Goal: Task Accomplishment & Management: Manage account settings

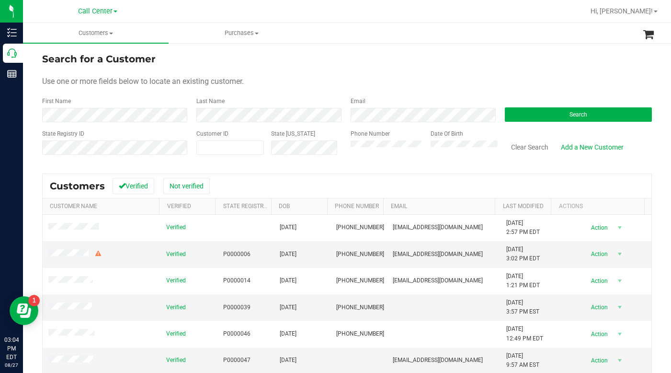
click at [552, 79] on div "Use one or more fields below to locate an existing customer." at bounding box center [347, 81] width 610 height 11
click at [552, 71] on form "Search for a Customer Use one or more fields below to locate an existing custom…" at bounding box center [347, 108] width 610 height 112
click at [503, 78] on div "Use one or more fields below to locate an existing customer." at bounding box center [347, 81] width 610 height 11
click at [466, 87] on form "Search for a Customer Use one or more fields below to locate an existing custom…" at bounding box center [347, 108] width 610 height 112
click at [538, 116] on button "Search" at bounding box center [578, 114] width 147 height 14
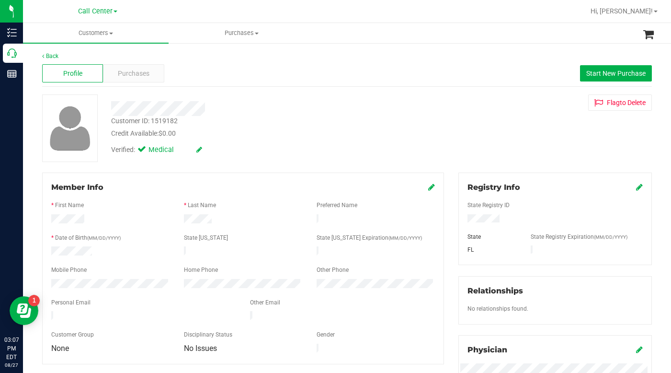
click at [340, 124] on div "Customer ID: 1519182 Credit Available: $0.00" at bounding box center [260, 127] width 312 height 23
click at [515, 131] on div "Customer ID: 1519182 Credit Available: $0.00 Verified: Medical Flag to [GEOGRAP…" at bounding box center [347, 128] width 624 height 68
click at [494, 132] on div "Customer ID: 1519182 Credit Available: $0.00 Verified: Medical Flag to [GEOGRAP…" at bounding box center [347, 128] width 624 height 68
click at [601, 76] on span "Start New Purchase" at bounding box center [615, 73] width 59 height 8
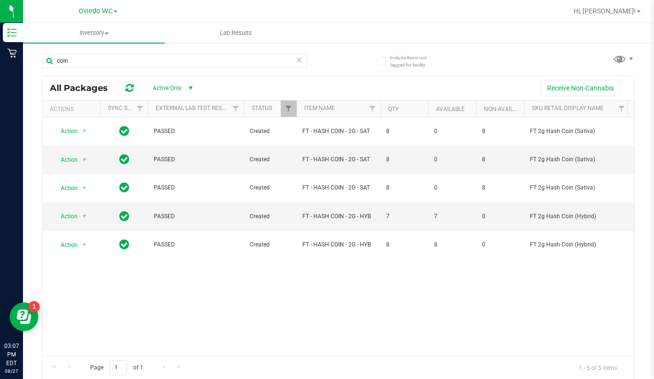
click at [116, 12] on span at bounding box center [116, 12] width 4 height 2
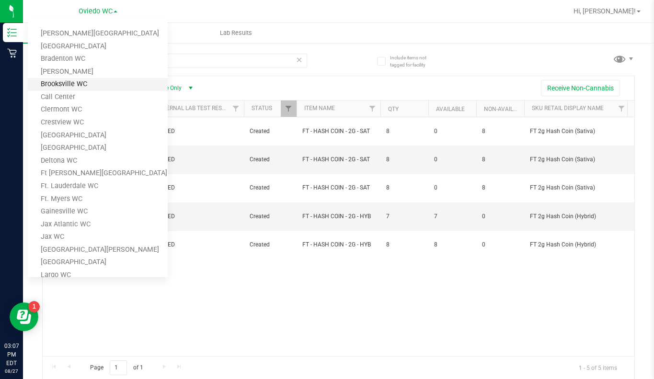
click at [64, 86] on link "Brooksville WC" at bounding box center [98, 84] width 140 height 13
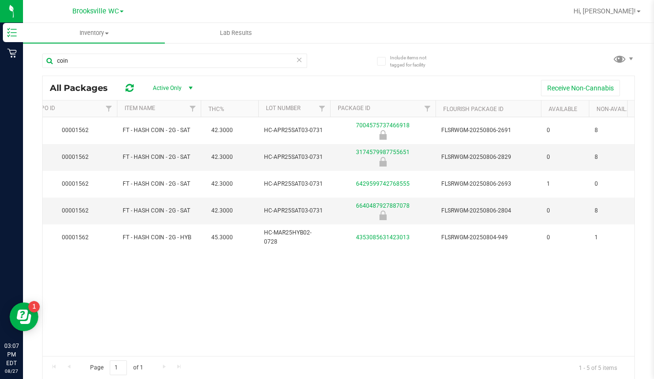
scroll to position [0, 166]
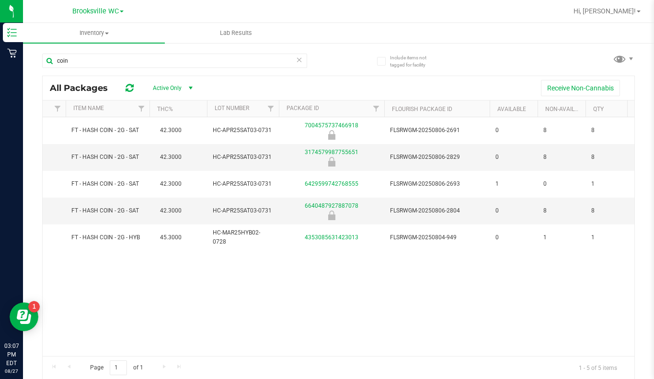
click at [46, 356] on div "Page 1 of 1 1 - 5 of 5 items" at bounding box center [339, 367] width 592 height 23
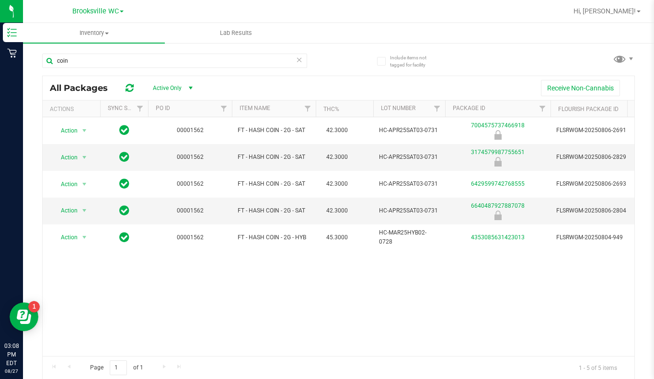
click at [141, 313] on div "Action Action Global inventory Package audit log Print package label Print prod…" at bounding box center [339, 236] width 592 height 239
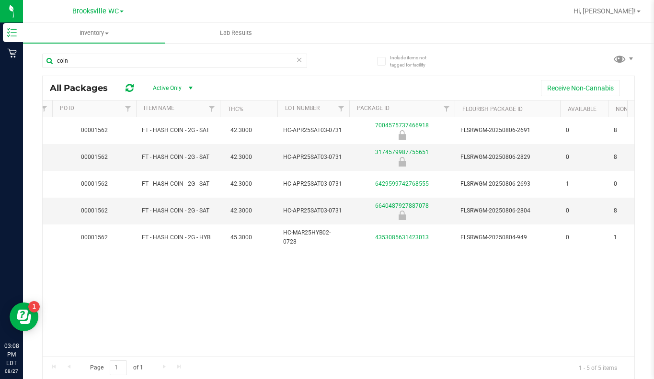
click at [43, 356] on div "Page 1 of 1 1 - 5 of 5 items" at bounding box center [339, 367] width 592 height 23
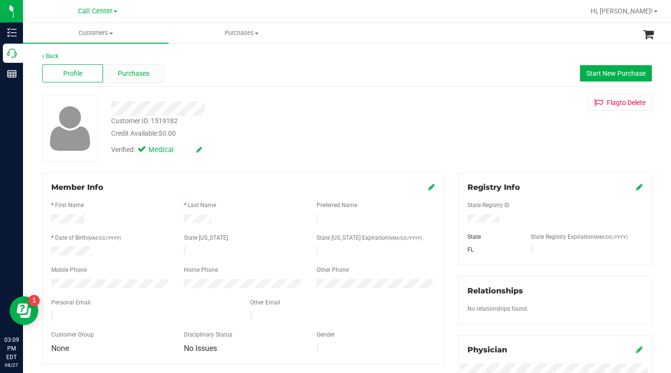
click at [133, 74] on span "Purchases" at bounding box center [134, 74] width 32 height 10
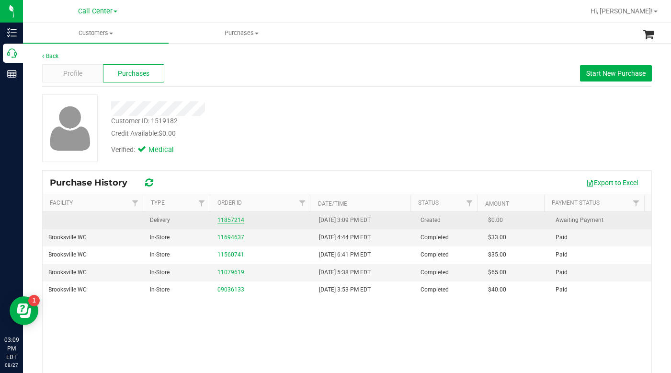
click at [222, 219] on link "11857214" at bounding box center [231, 220] width 27 height 7
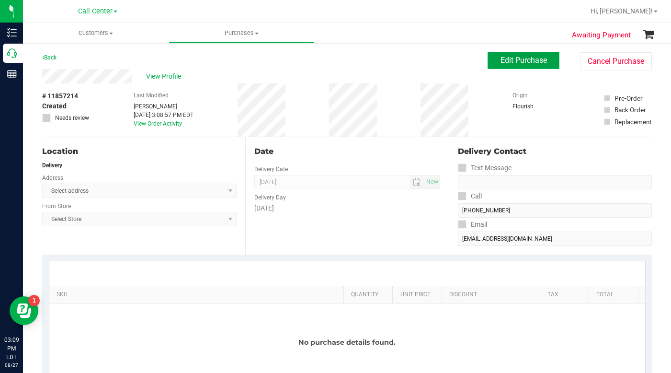
click at [495, 55] on button "Edit Purchase" at bounding box center [524, 60] width 72 height 17
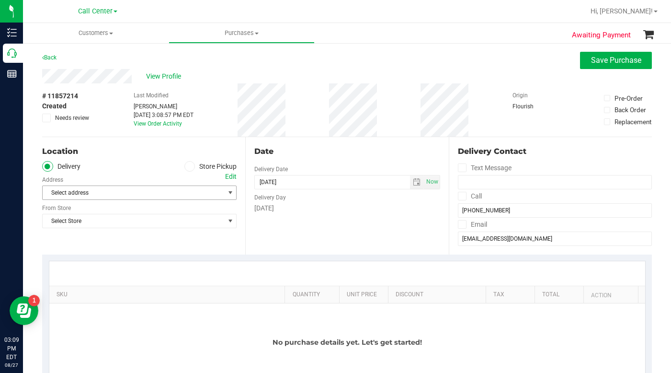
click at [227, 193] on span "select" at bounding box center [231, 193] width 8 height 8
click at [181, 168] on ul "Delivery Store Pickup" at bounding box center [139, 166] width 195 height 11
click at [187, 166] on icon at bounding box center [190, 166] width 6 height 0
click at [0, 0] on input "Store Pickup" at bounding box center [0, 0] width 0 height 0
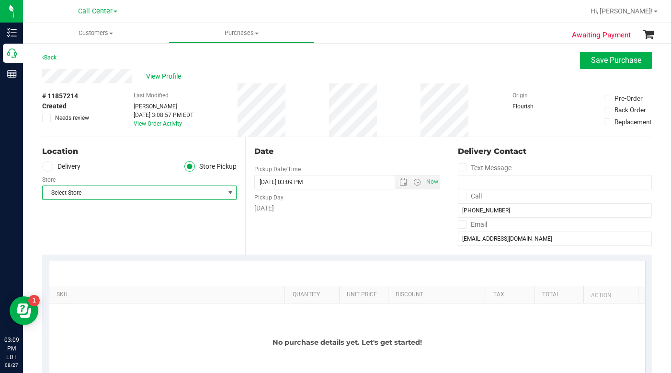
click at [88, 192] on span "Select Store" at bounding box center [134, 192] width 182 height 13
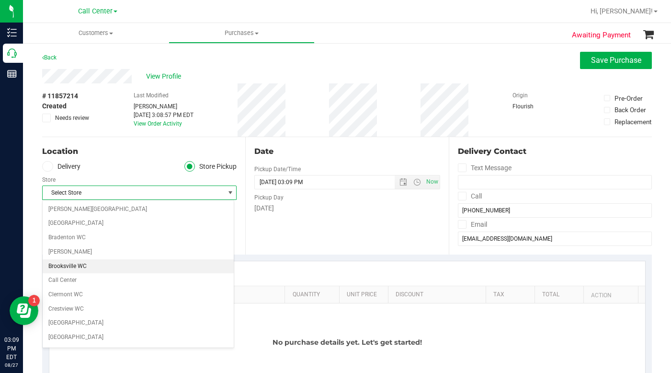
click at [73, 267] on li "Brooksville WC" at bounding box center [138, 266] width 191 height 14
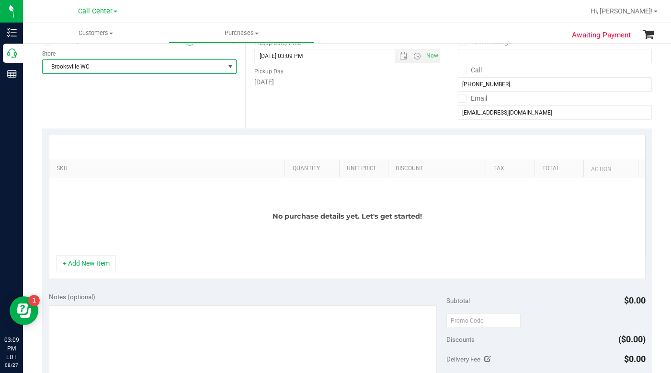
scroll to position [144, 0]
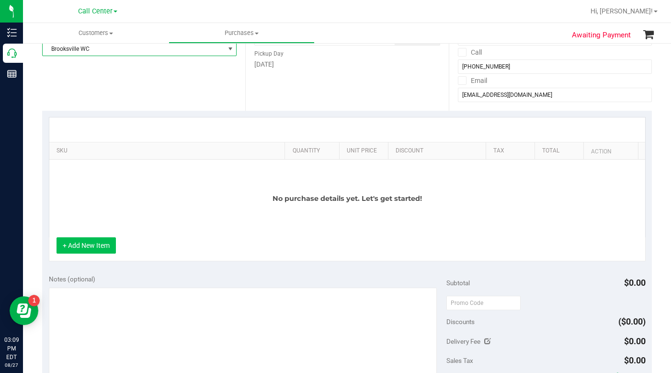
click at [100, 245] on button "+ Add New Item" at bounding box center [86, 245] width 59 height 16
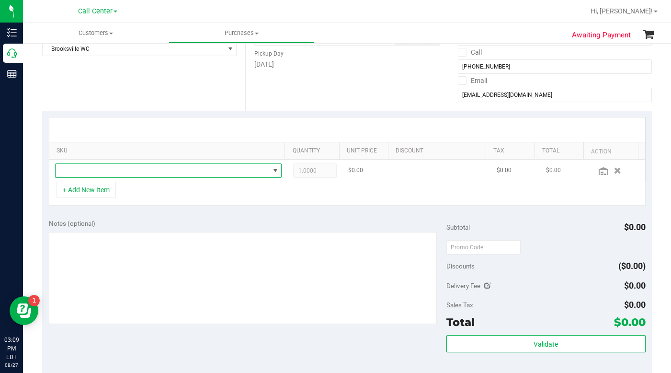
click at [88, 170] on span "NO DATA FOUND" at bounding box center [163, 170] width 214 height 13
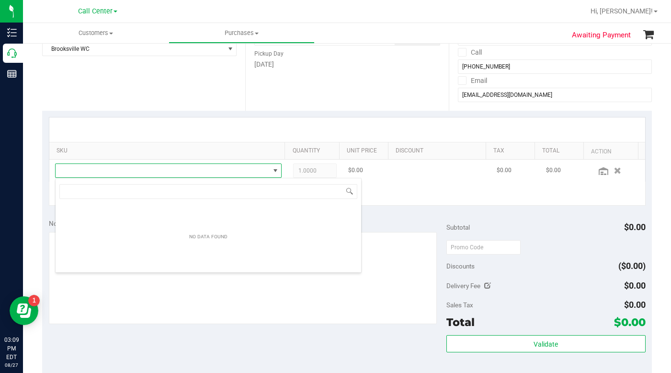
scroll to position [14, 221]
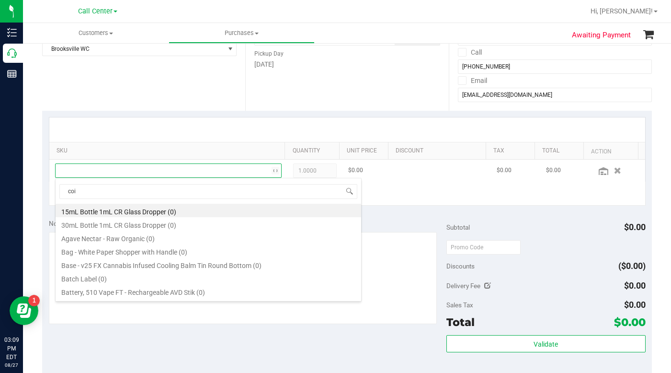
type input "coin"
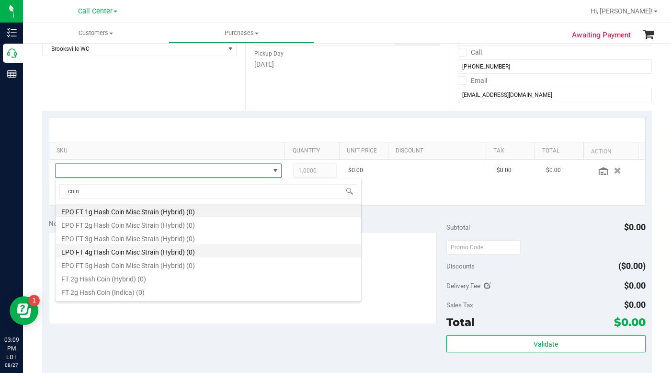
scroll to position [48, 0]
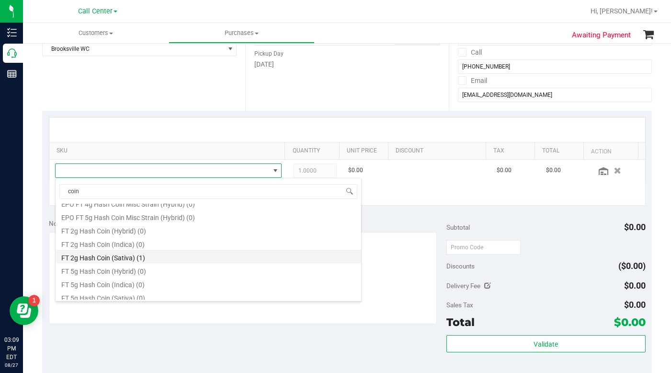
click at [120, 257] on li "FT 2g Hash Coin (Sativa) (1)" at bounding box center [209, 256] width 306 height 13
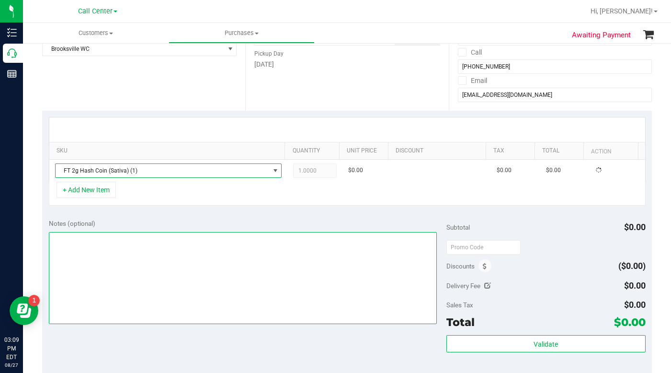
click at [119, 255] on textarea at bounding box center [243, 278] width 389 height 92
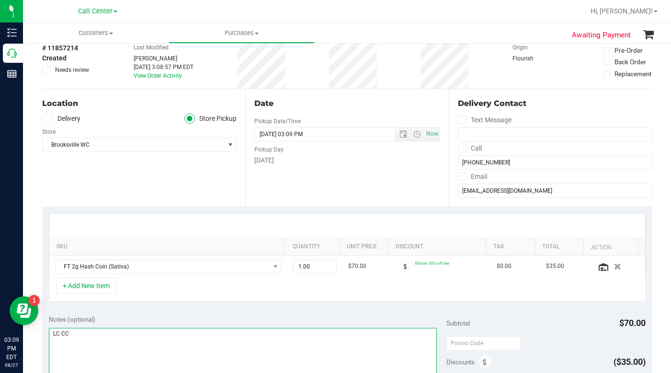
scroll to position [0, 0]
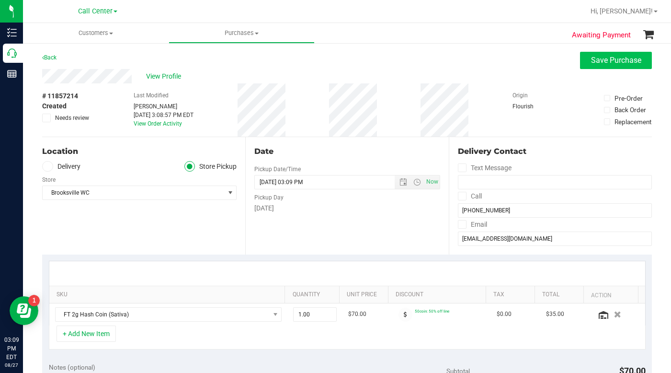
type textarea "LC CC"
click at [602, 57] on span "Save Purchase" at bounding box center [616, 60] width 50 height 9
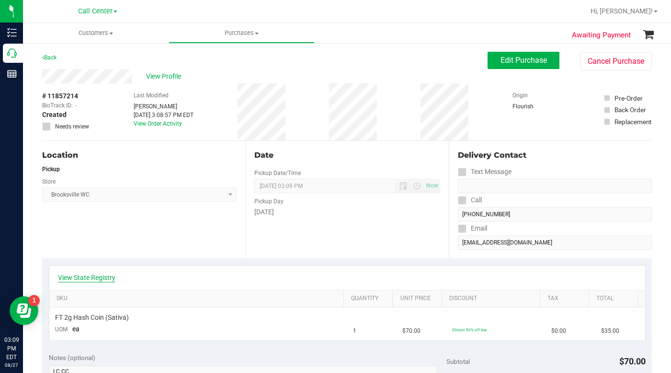
click at [93, 278] on link "View State Registry" at bounding box center [86, 278] width 57 height 10
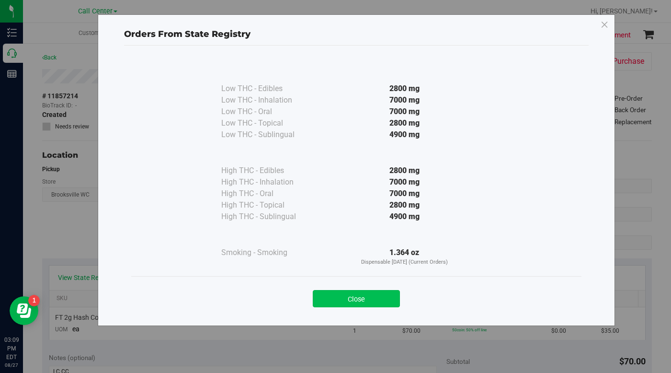
click at [335, 301] on button "Close" at bounding box center [356, 298] width 87 height 17
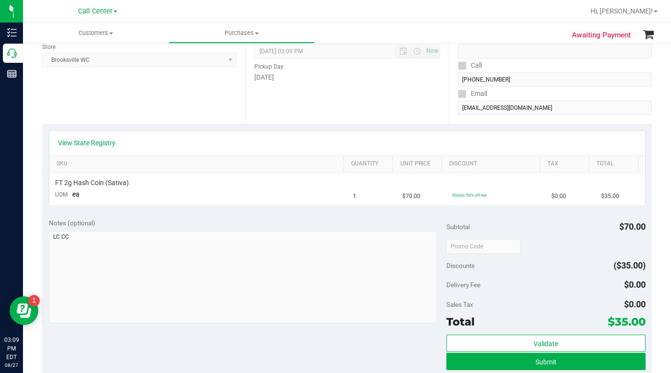
scroll to position [144, 0]
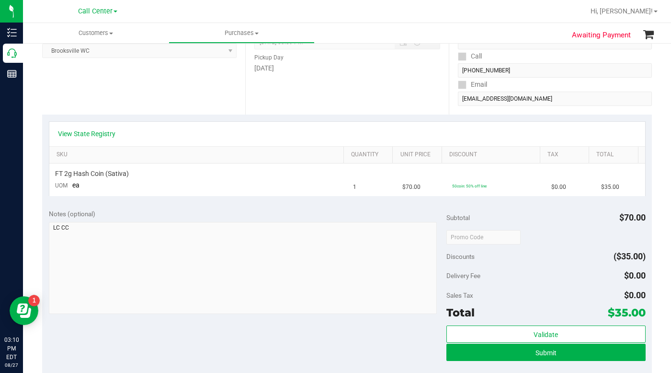
click at [298, 354] on div "Notes (optional) Subtotal $70.00 Discounts ($35.00) Delivery Fee $0.00 Sales Ta…" at bounding box center [347, 288] width 610 height 172
click at [461, 356] on button "Submit" at bounding box center [546, 352] width 199 height 17
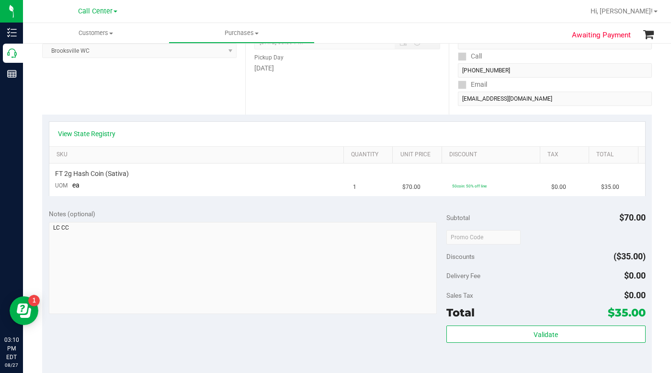
drag, startPoint x: 518, startPoint y: 283, endPoint x: 501, endPoint y: 281, distance: 16.8
click at [518, 283] on div "Delivery Fee $0.00" at bounding box center [546, 275] width 199 height 17
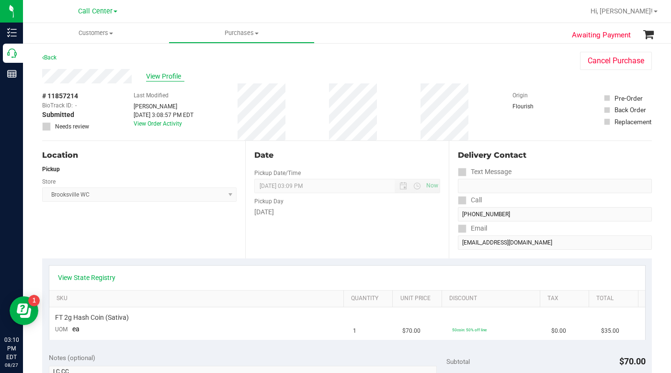
click at [159, 77] on span "View Profile" at bounding box center [165, 76] width 38 height 10
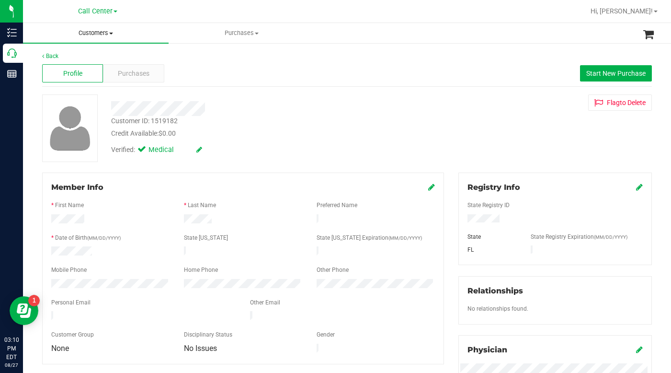
click at [109, 34] on span "Customers" at bounding box center [96, 33] width 146 height 9
click at [89, 61] on span "All customers" at bounding box center [57, 58] width 69 height 8
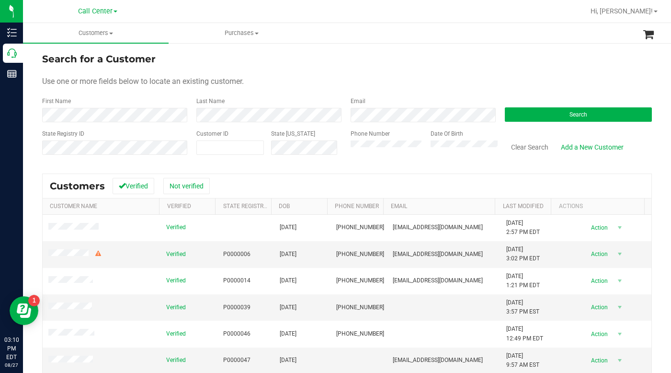
click at [280, 78] on div "Use one or more fields below to locate an existing customer." at bounding box center [347, 81] width 610 height 11
click at [514, 65] on div "Search for a Customer" at bounding box center [347, 59] width 610 height 14
click at [505, 116] on button "Search" at bounding box center [578, 114] width 147 height 14
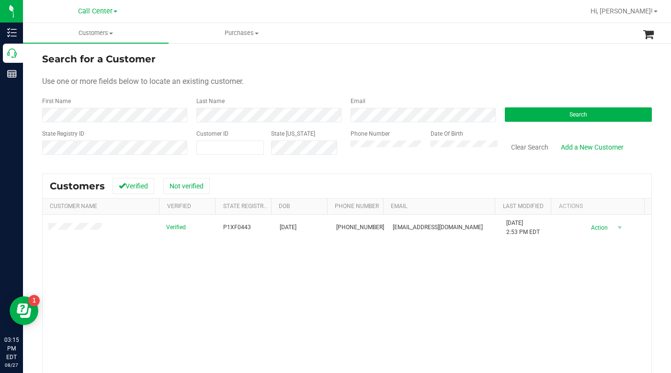
click at [457, 77] on div "Use one or more fields below to locate an existing customer." at bounding box center [347, 81] width 610 height 11
click at [404, 137] on div "Phone Number" at bounding box center [387, 146] width 73 height 34
click at [208, 150] on span at bounding box center [230, 147] width 68 height 14
type input "524112"
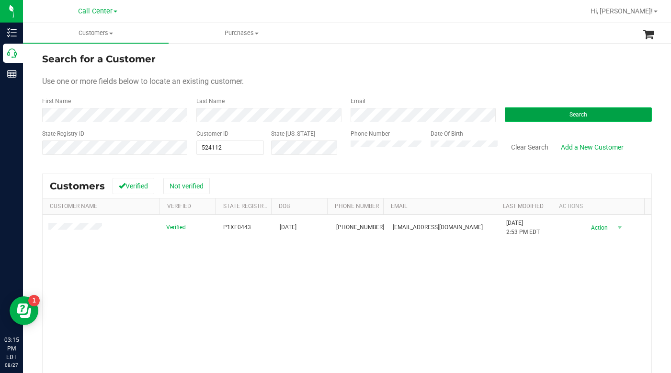
click at [525, 115] on button "Search" at bounding box center [578, 114] width 147 height 14
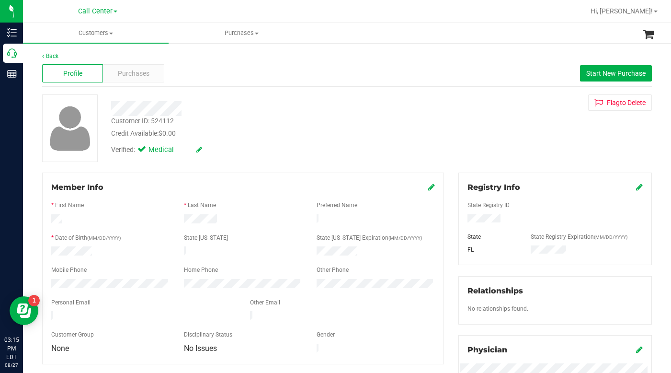
click at [482, 136] on div "Customer ID: 524112 Credit Available: $0.00 Verified: Medical Flag to Delete" at bounding box center [347, 128] width 624 height 68
click at [133, 73] on span "Purchases" at bounding box center [134, 74] width 32 height 10
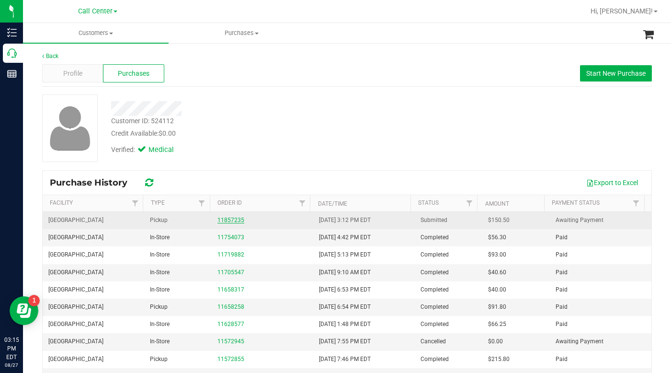
click at [229, 219] on link "11857235" at bounding box center [231, 220] width 27 height 7
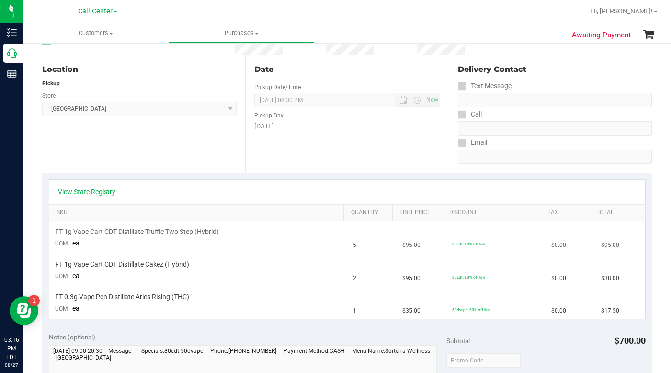
scroll to position [96, 0]
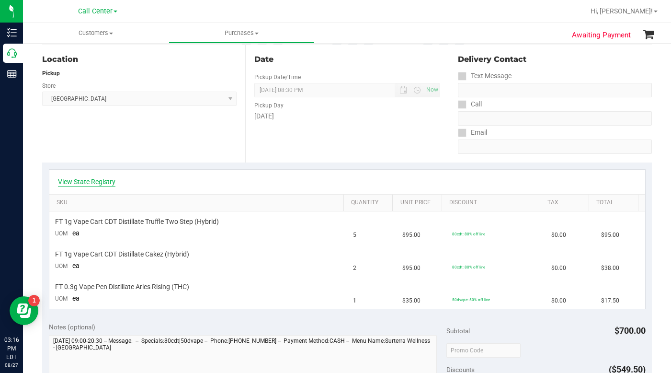
click at [96, 182] on link "View State Registry" at bounding box center [86, 182] width 57 height 10
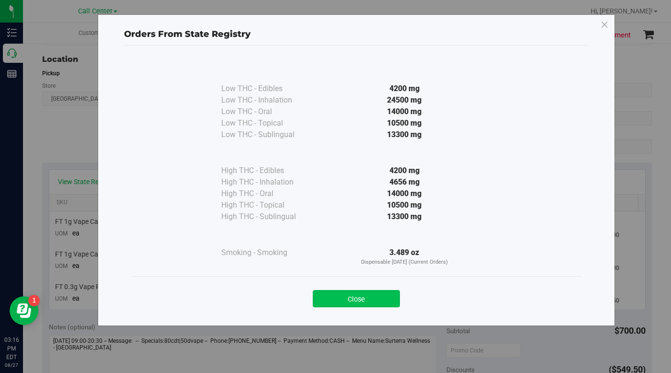
click at [337, 297] on button "Close" at bounding box center [356, 298] width 87 height 17
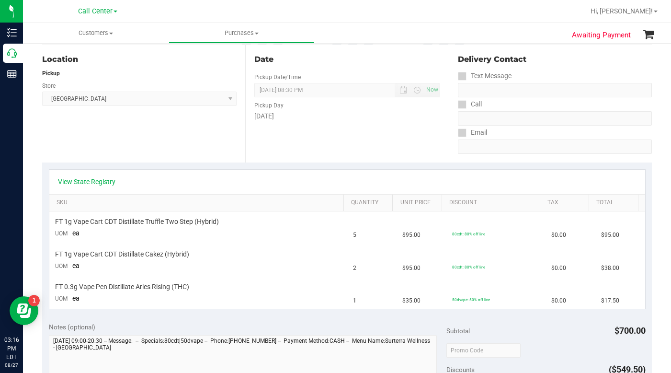
click at [513, 176] on div "View State Registry" at bounding box center [347, 182] width 596 height 24
click at [109, 181] on link "View State Registry" at bounding box center [86, 182] width 57 height 10
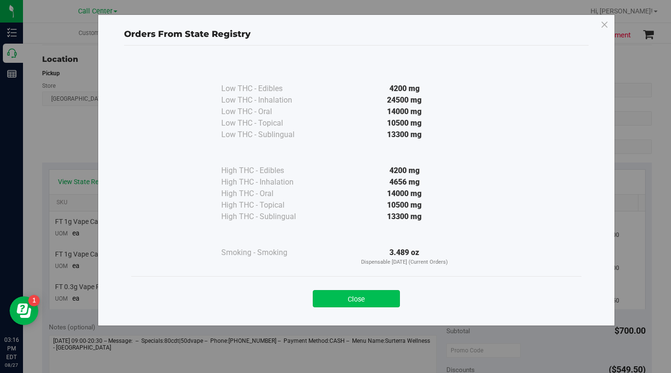
click at [333, 298] on button "Close" at bounding box center [356, 298] width 87 height 17
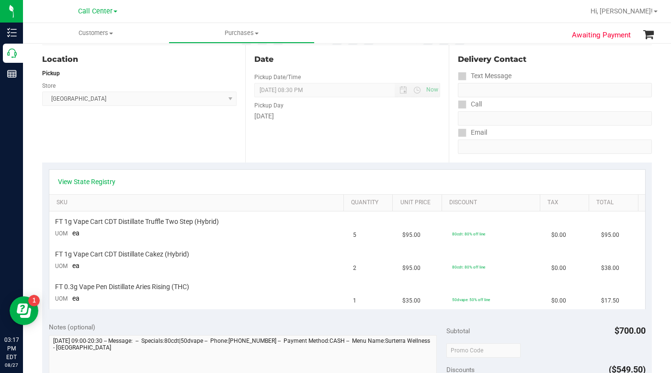
click at [515, 162] on div "Delivery Contact Text Message Call Email" at bounding box center [550, 103] width 203 height 117
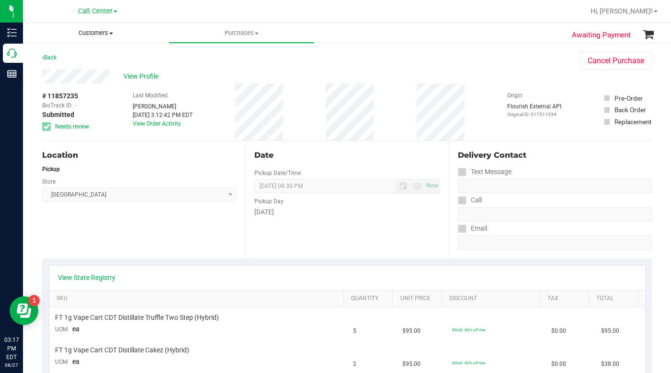
click at [111, 34] on span at bounding box center [111, 34] width 4 height 2
click at [76, 59] on span "All customers" at bounding box center [57, 58] width 69 height 8
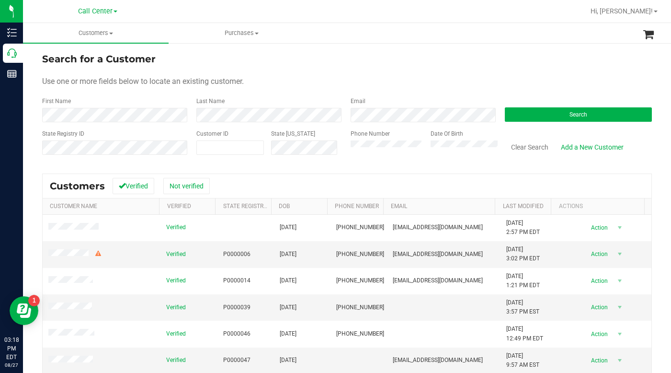
drag, startPoint x: 500, startPoint y: 74, endPoint x: 505, endPoint y: 71, distance: 4.9
click at [504, 71] on form "Search for a Customer Use one or more fields below to locate an existing custom…" at bounding box center [347, 108] width 610 height 112
click at [485, 97] on div "Email" at bounding box center [421, 109] width 154 height 25
click at [374, 69] on form "Search for a Customer Use one or more fields below to locate an existing custom…" at bounding box center [347, 108] width 610 height 112
click at [505, 74] on form "Search for a Customer Use one or more fields below to locate an existing custom…" at bounding box center [347, 108] width 610 height 112
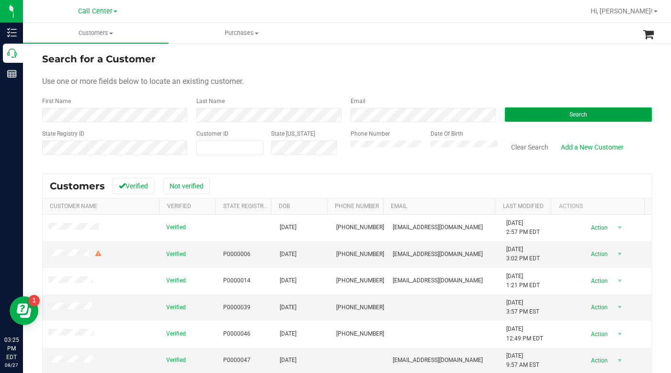
click at [570, 114] on span "Search" at bounding box center [579, 114] width 18 height 7
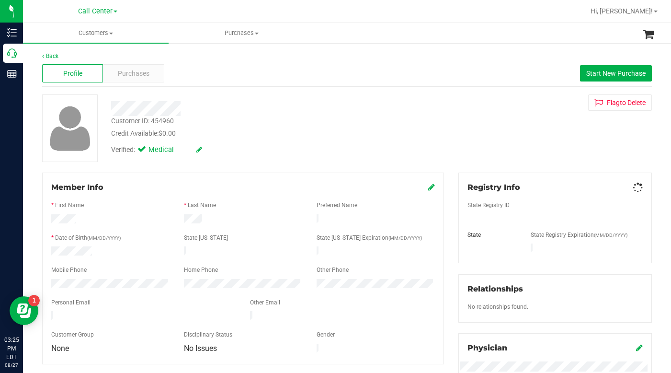
click at [236, 124] on div "Customer ID: 454960 Credit Available: $0.00" at bounding box center [260, 127] width 312 height 23
click at [270, 138] on div "Verified: Medical" at bounding box center [260, 148] width 312 height 21
click at [475, 131] on div "Customer ID: 454960 Credit Available: $0.00 Verified: Medical Flag to Delete" at bounding box center [347, 128] width 624 height 68
click at [505, 133] on div "Customer ID: 454960 Credit Available: $0.00 Verified: Medical Flag to Delete" at bounding box center [347, 128] width 624 height 68
click at [127, 76] on span "Purchases" at bounding box center [134, 74] width 32 height 10
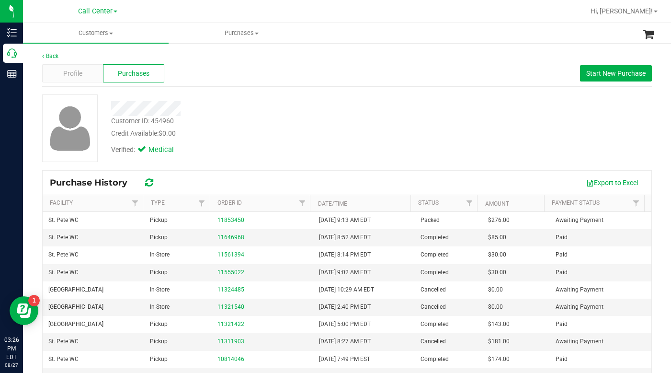
click at [350, 145] on div "Verified: Medical" at bounding box center [260, 148] width 312 height 21
click at [276, 135] on div "Credit Available: $0.00" at bounding box center [260, 133] width 298 height 10
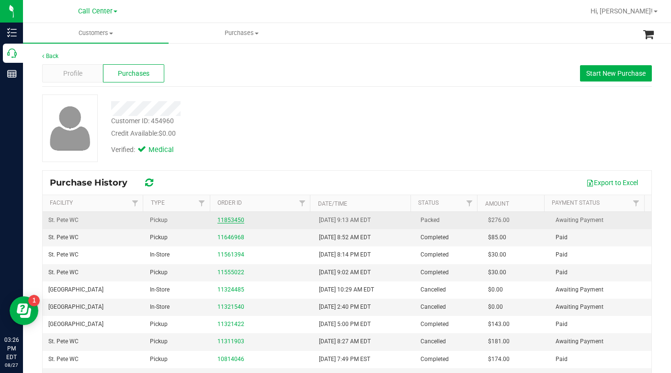
click at [225, 219] on link "11853450" at bounding box center [231, 220] width 27 height 7
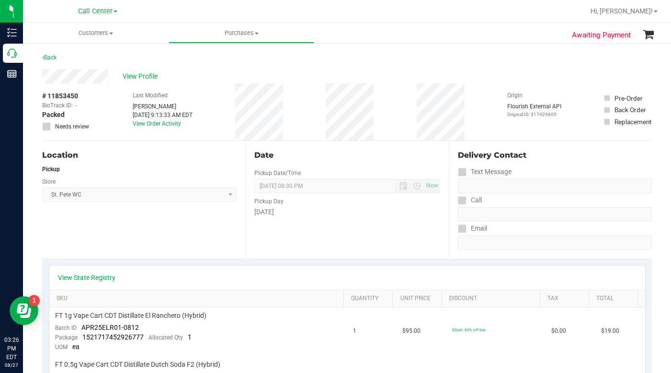
click at [159, 240] on div "Location Pickup Store St. Pete WC Select Store Bonita Springs WC Boynton Beach …" at bounding box center [143, 199] width 203 height 117
click at [158, 240] on div "Location Pickup Store St. Pete WC Select Store Bonita Springs WC Boynton Beach …" at bounding box center [143, 199] width 203 height 117
click at [135, 242] on div "Location Pickup Store St. Pete WC Select Store Bonita Springs WC Boynton Beach …" at bounding box center [143, 199] width 203 height 117
click at [131, 229] on div "Location Pickup Store St. Pete WC Select Store Bonita Springs WC Boynton Beach …" at bounding box center [143, 199] width 203 height 117
click at [132, 233] on div "Location Pickup Store St. Pete WC Select Store Bonita Springs WC Boynton Beach …" at bounding box center [143, 199] width 203 height 117
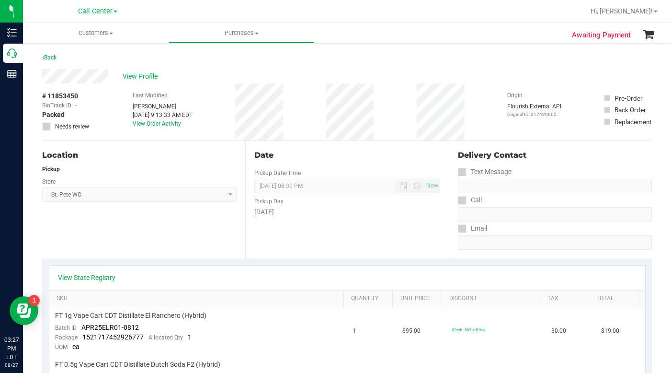
click at [132, 233] on div "Location Pickup Store St. Pete WC Select Store Bonita Springs WC Boynton Beach …" at bounding box center [143, 199] width 203 height 117
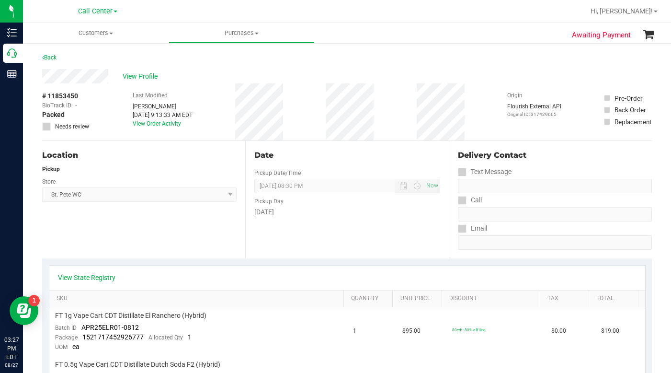
click at [132, 233] on div "Location Pickup Store St. Pete WC Select Store Bonita Springs WC Boynton Beach …" at bounding box center [143, 199] width 203 height 117
click at [483, 68] on div "Back" at bounding box center [347, 60] width 610 height 17
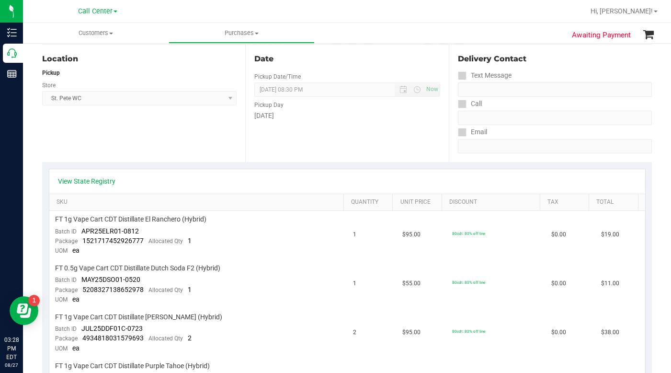
scroll to position [96, 0]
click at [160, 147] on div "Location Pickup Store St. Pete WC Select Store Bonita Springs WC Boynton Beach …" at bounding box center [143, 103] width 203 height 117
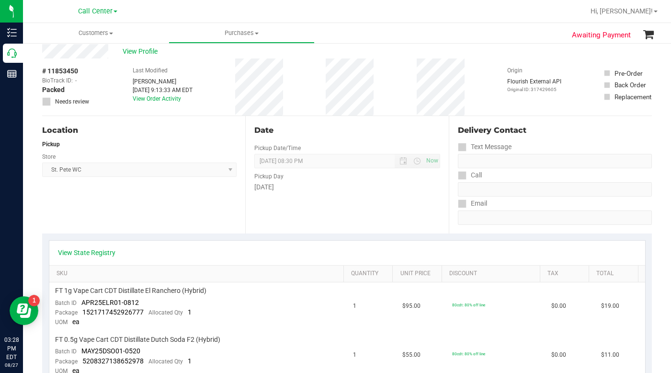
scroll to position [0, 0]
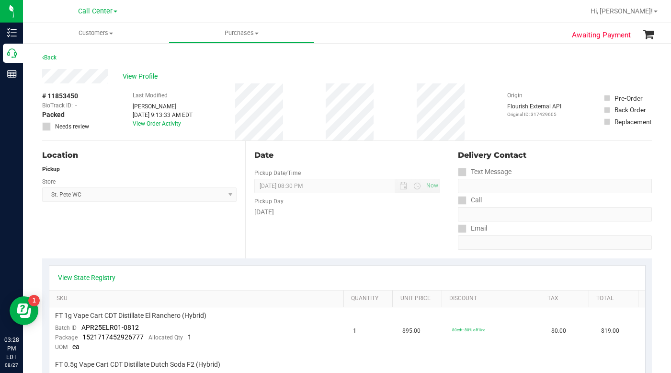
click at [124, 224] on div "Location Pickup Store St. Pete WC Select Store Bonita Springs WC Boynton Beach …" at bounding box center [143, 199] width 203 height 117
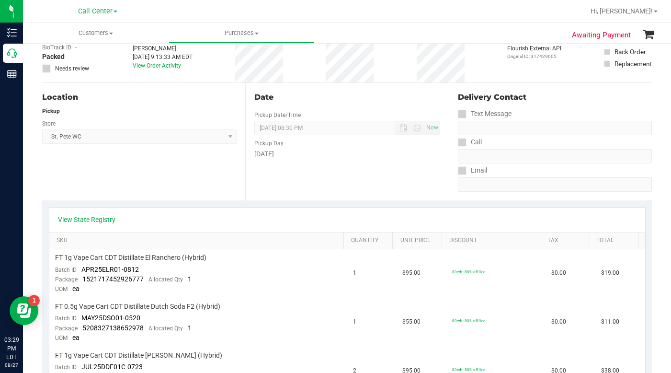
scroll to position [48, 0]
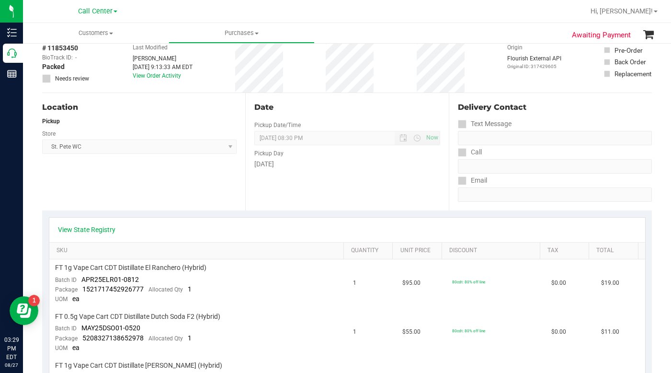
click at [109, 178] on div "Location Pickup Store St. Pete WC Select Store Bonita Springs WC Boynton Beach …" at bounding box center [143, 151] width 203 height 117
click at [195, 199] on div "Location Pickup Store St. Pete WC Select Store Bonita Springs WC Boynton Beach …" at bounding box center [143, 151] width 203 height 117
click at [158, 194] on div "Location Pickup Store St. Pete WC Select Store Bonita Springs WC Boynton Beach …" at bounding box center [143, 151] width 203 height 117
click at [469, 74] on div "# 11853450 BioTrack ID: - Packed Needs review Last Modified Ivana Marrero Aug 2…" at bounding box center [347, 63] width 610 height 57
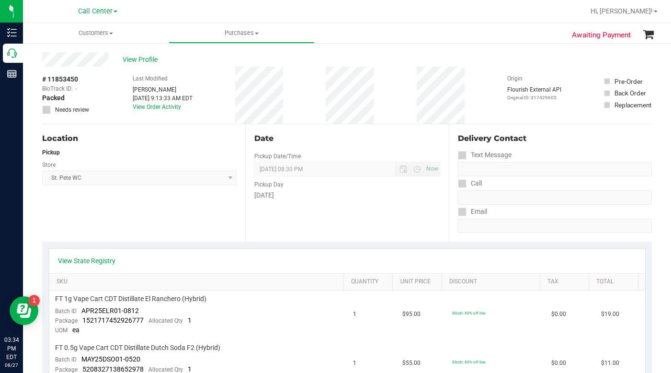
scroll to position [0, 0]
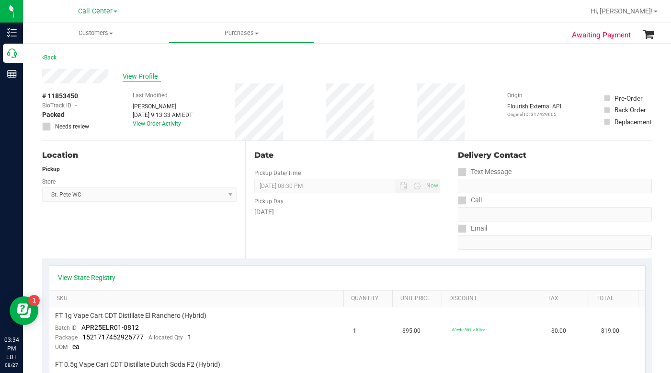
click at [126, 74] on span "View Profile" at bounding box center [142, 76] width 38 height 10
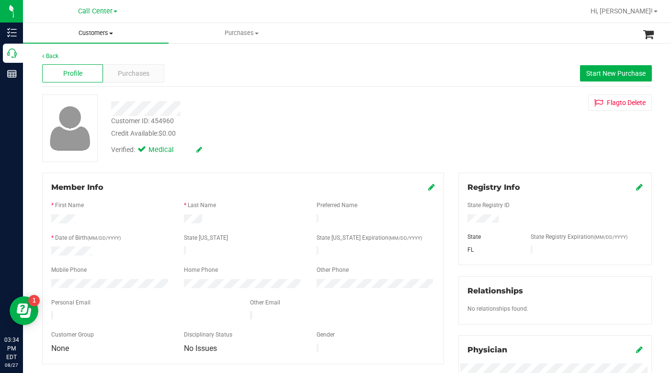
click at [112, 33] on span at bounding box center [111, 34] width 4 height 2
click at [85, 57] on span "All customers" at bounding box center [57, 58] width 69 height 8
